Goal: Transaction & Acquisition: Download file/media

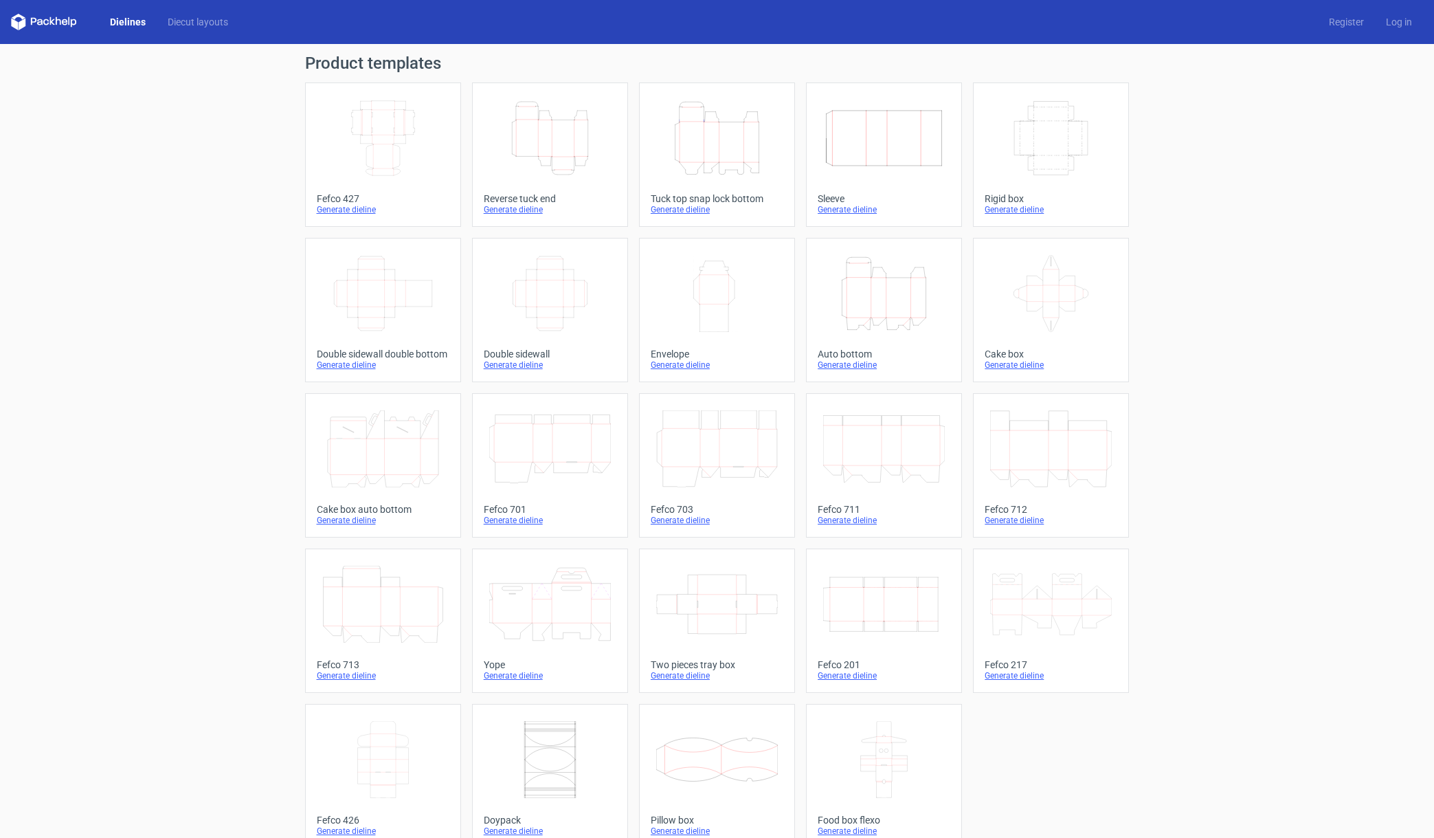
click at [525, 148] on icon "Height Depth Width" at bounding box center [550, 138] width 122 height 77
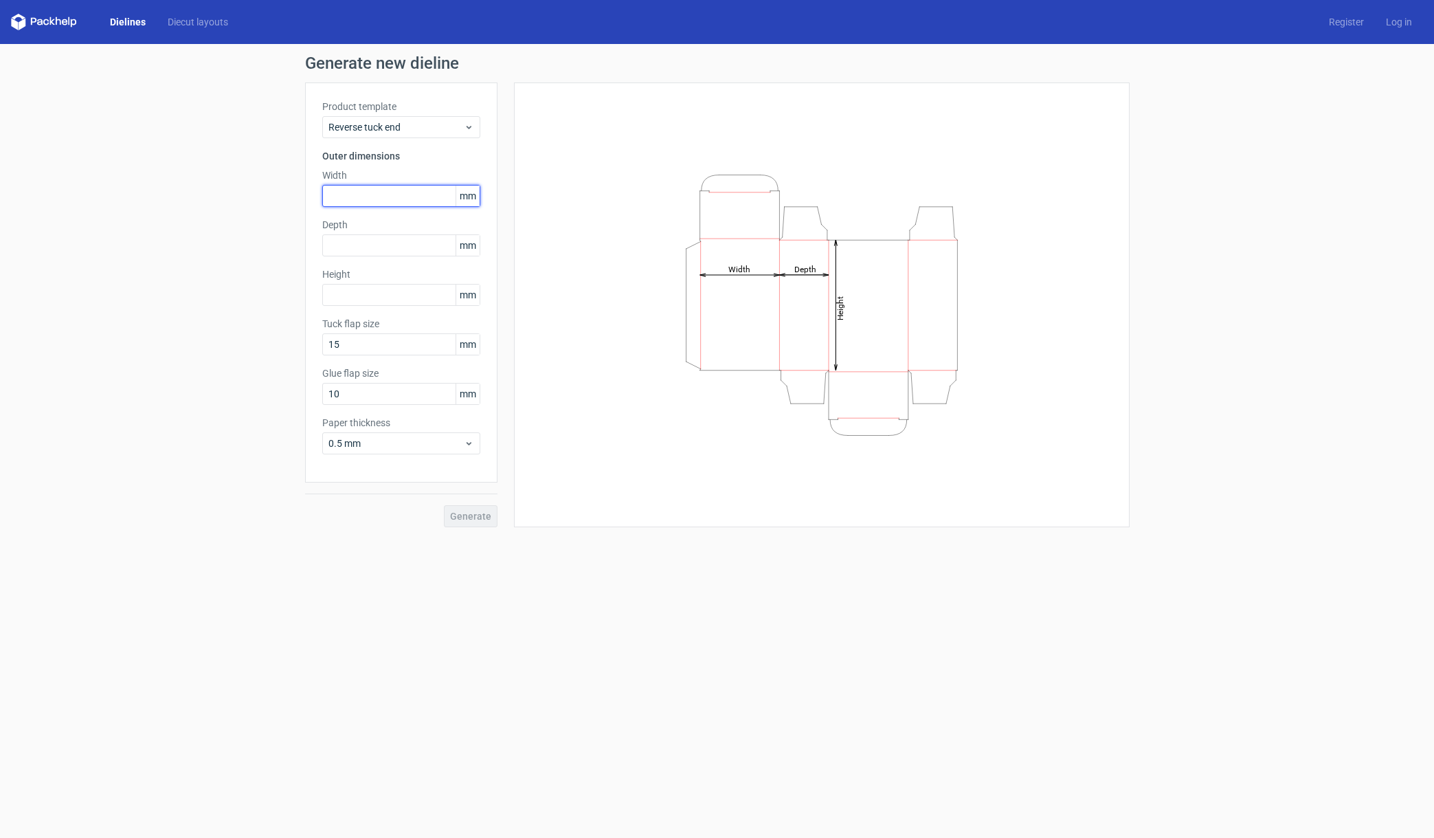
click at [431, 194] on input "text" at bounding box center [401, 196] width 158 height 22
type input "42"
click at [417, 240] on input "text" at bounding box center [401, 245] width 158 height 22
type input "42"
click at [381, 299] on input "text" at bounding box center [401, 295] width 158 height 22
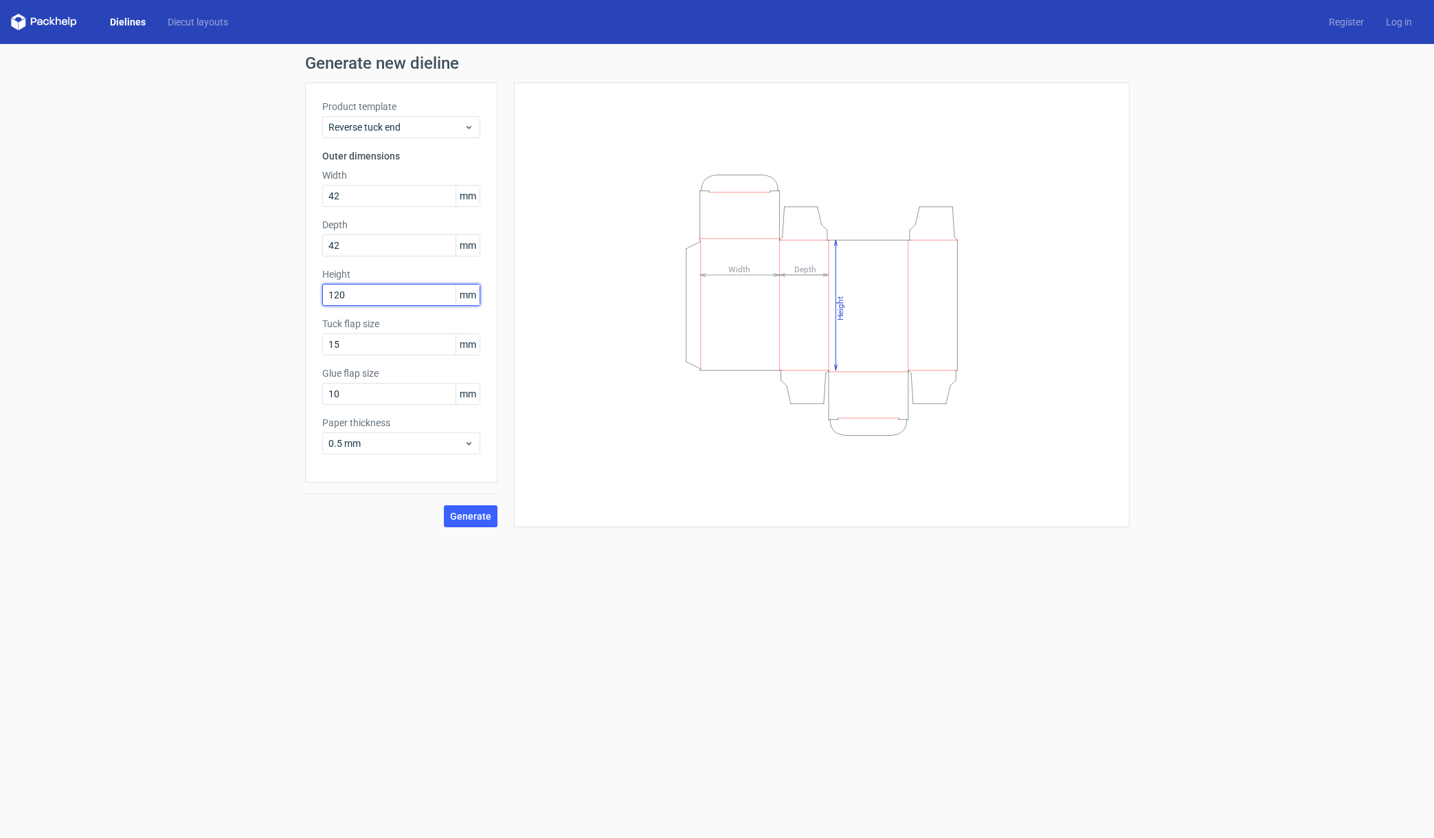
type input "120"
click at [444, 505] on button "Generate" at bounding box center [471, 516] width 54 height 22
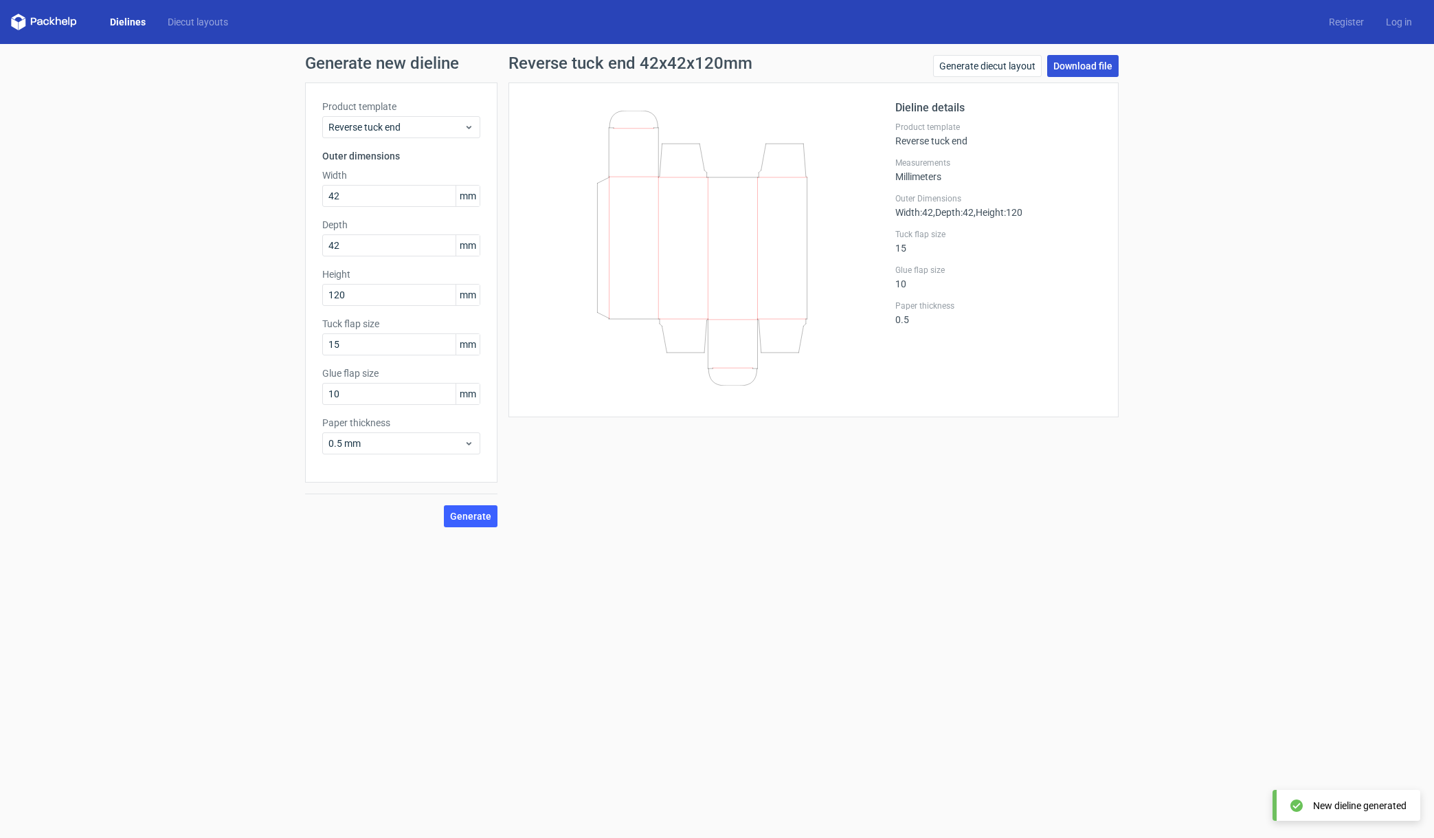
click at [1092, 62] on link "Download file" at bounding box center [1082, 66] width 71 height 22
